Goal: Information Seeking & Learning: Learn about a topic

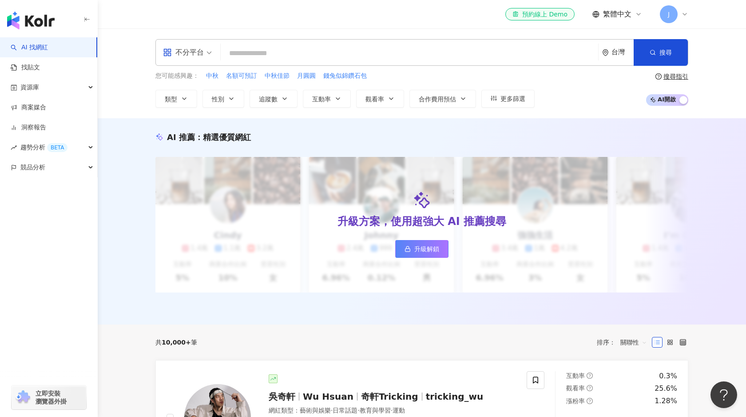
click at [364, 56] on input "search" at bounding box center [409, 53] width 370 height 17
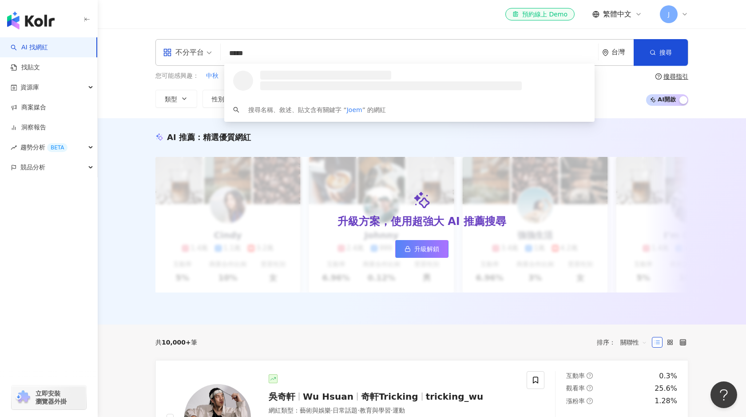
type input "******"
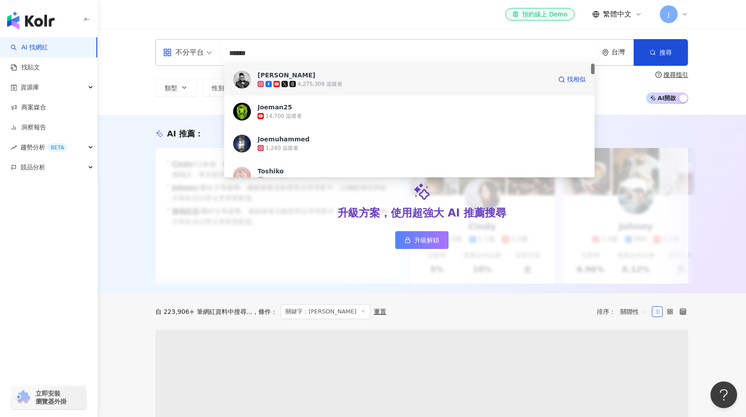
click at [348, 76] on span "[PERSON_NAME]" at bounding box center [405, 75] width 294 height 9
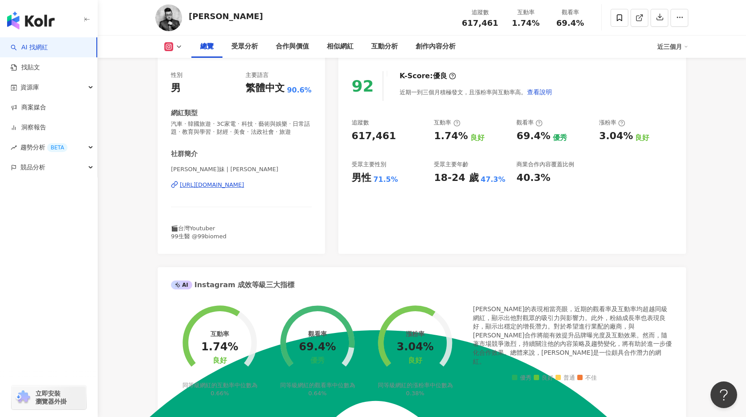
scroll to position [169, 0]
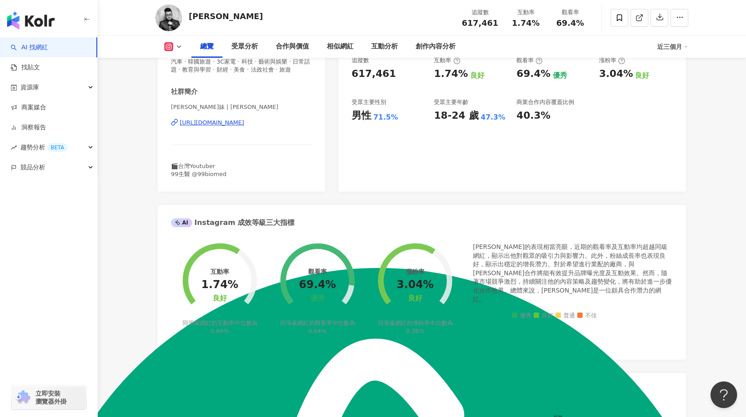
click at [169, 48] on icon at bounding box center [169, 46] width 5 height 5
click at [181, 107] on button "YouTube" at bounding box center [187, 104] width 53 height 12
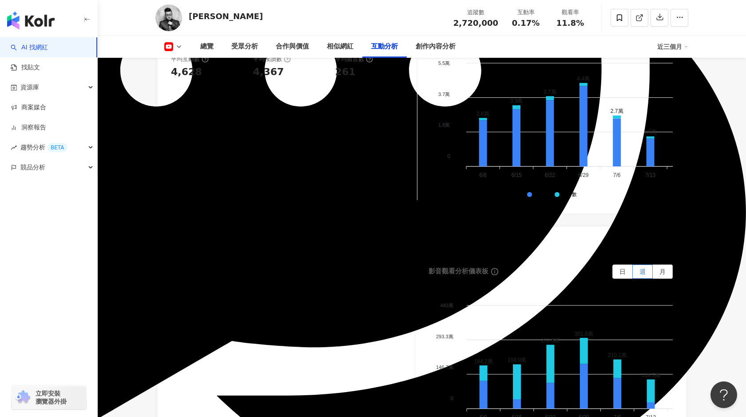
scroll to position [1610, 0]
